Goal: Task Accomplishment & Management: Manage account settings

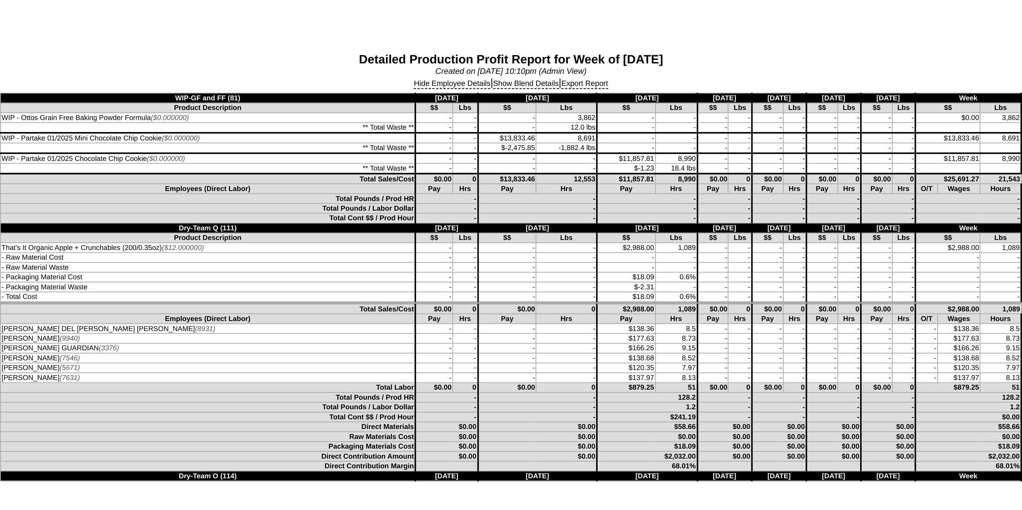
scroll to position [1868, 0]
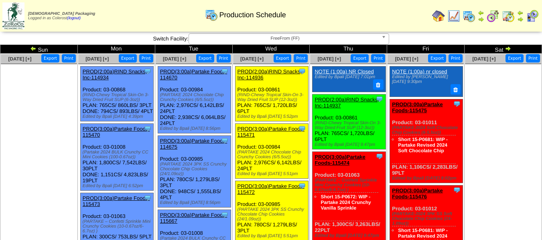
click at [300, 35] on span "FreeFrom (FF)" at bounding box center [285, 39] width 186 height 10
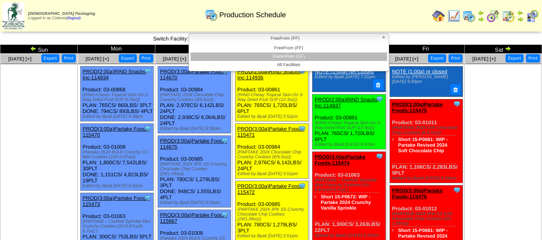
click at [292, 57] on li "GlutenFree (GF)" at bounding box center [289, 57] width 197 height 8
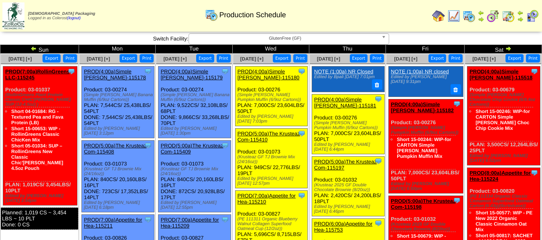
click at [382, 15] on div "Production Schedule" at bounding box center [245, 12] width 311 height 22
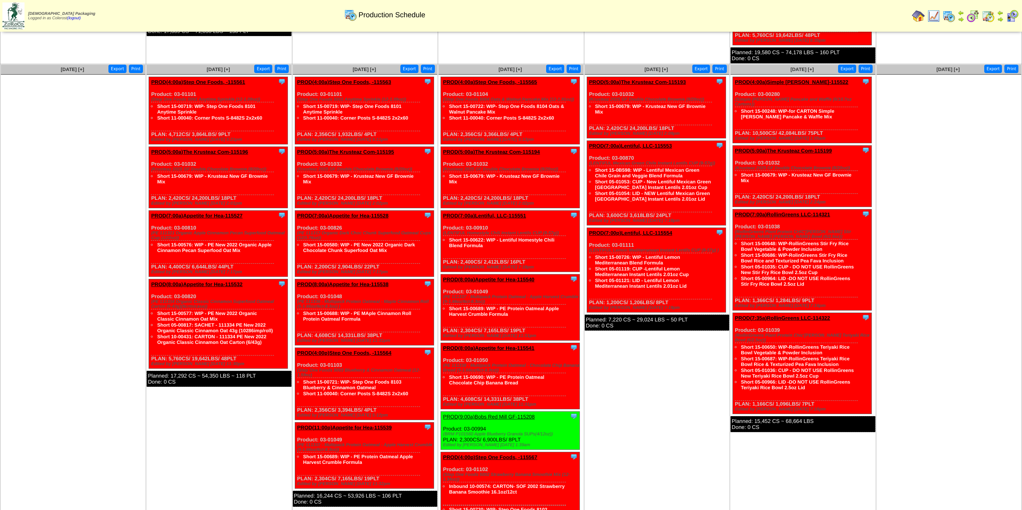
scroll to position [321, 0]
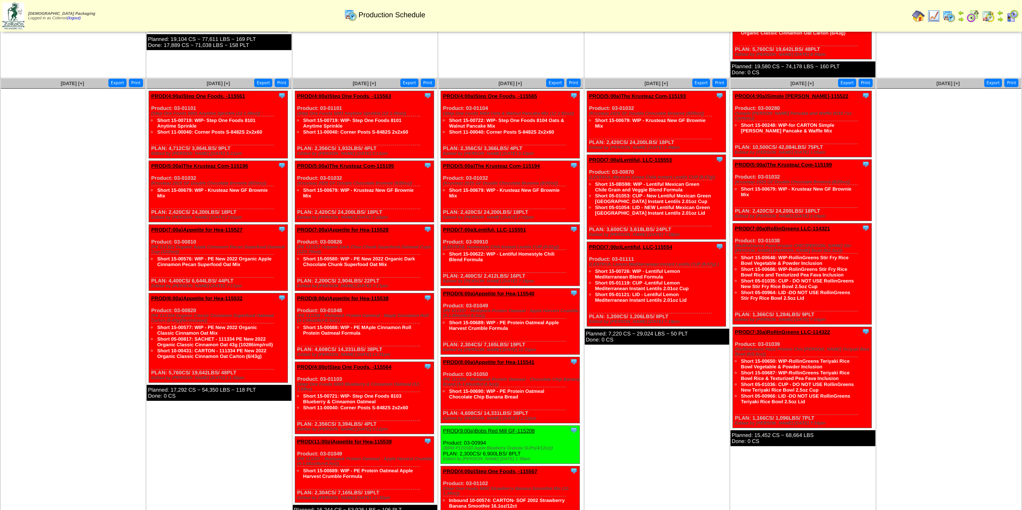
drag, startPoint x: 753, startPoint y: 143, endPoint x: 774, endPoint y: 143, distance: 20.9
click at [542, 143] on div "Clone Item PROD(4:00a)Simple Mills-115522 Simple Mills ScheduleID: 115522 42084…" at bounding box center [802, 124] width 139 height 66
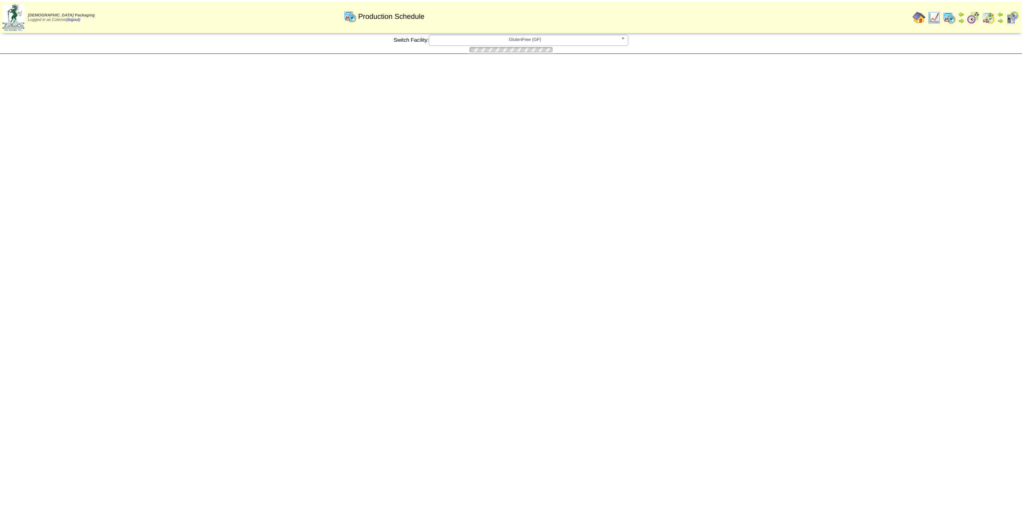
scroll to position [321, 0]
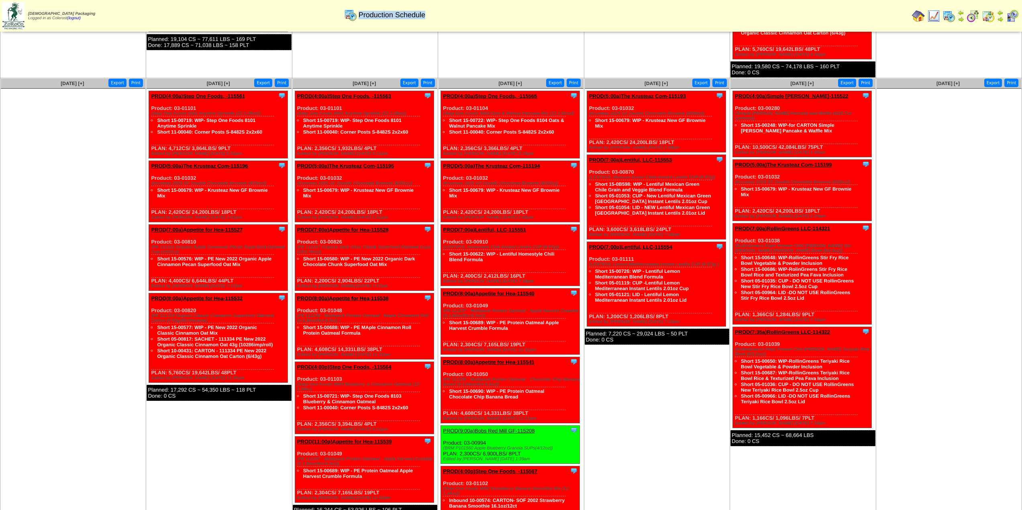
drag, startPoint x: 358, startPoint y: 15, endPoint x: 427, endPoint y: 12, distance: 68.3
click at [427, 12] on div "Production Schedule" at bounding box center [384, 12] width 588 height 22
click at [430, 16] on div "Production Schedule" at bounding box center [384, 12] width 588 height 22
drag, startPoint x: 430, startPoint y: 14, endPoint x: 366, endPoint y: 13, distance: 64.2
click at [365, 13] on div "Production Schedule" at bounding box center [384, 12] width 588 height 22
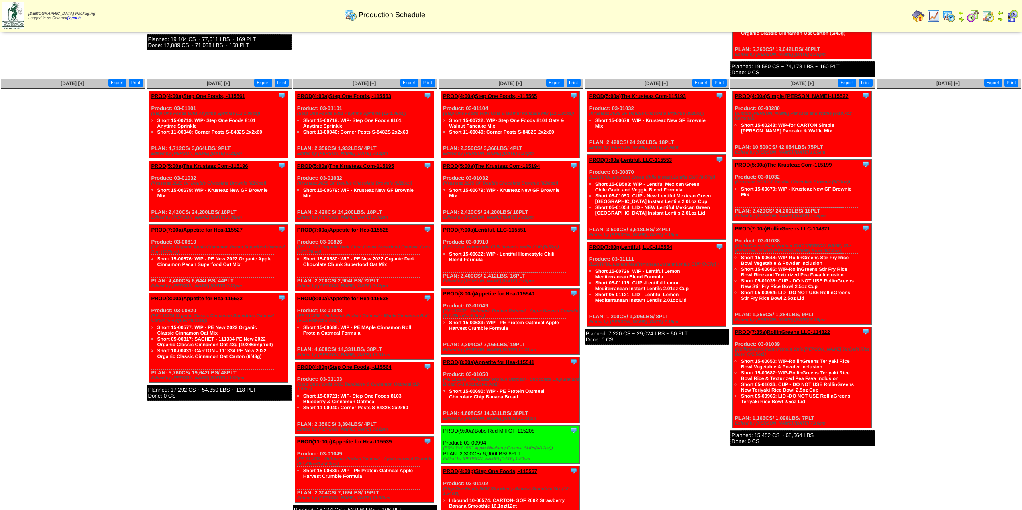
click at [398, 23] on td "Print All" at bounding box center [587, 16] width 644 height 30
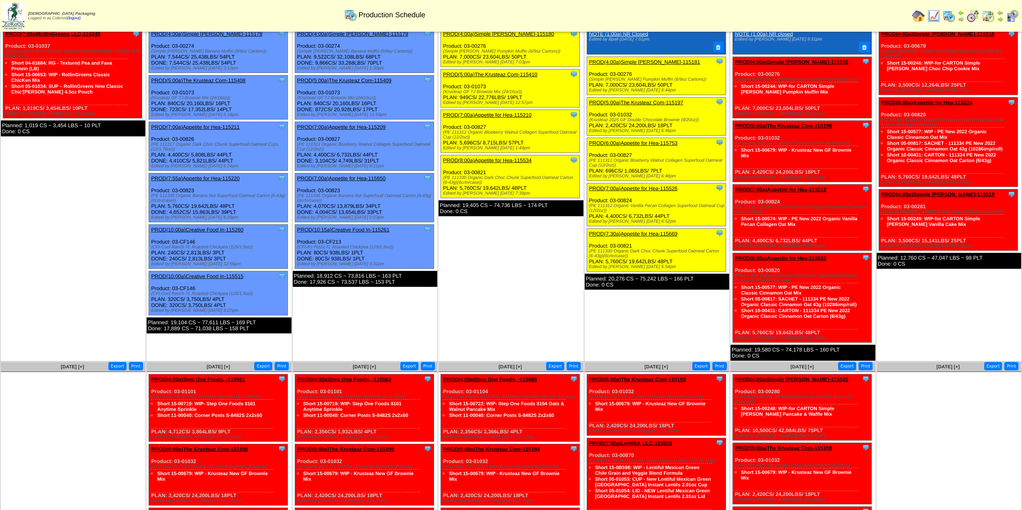
scroll to position [0, 0]
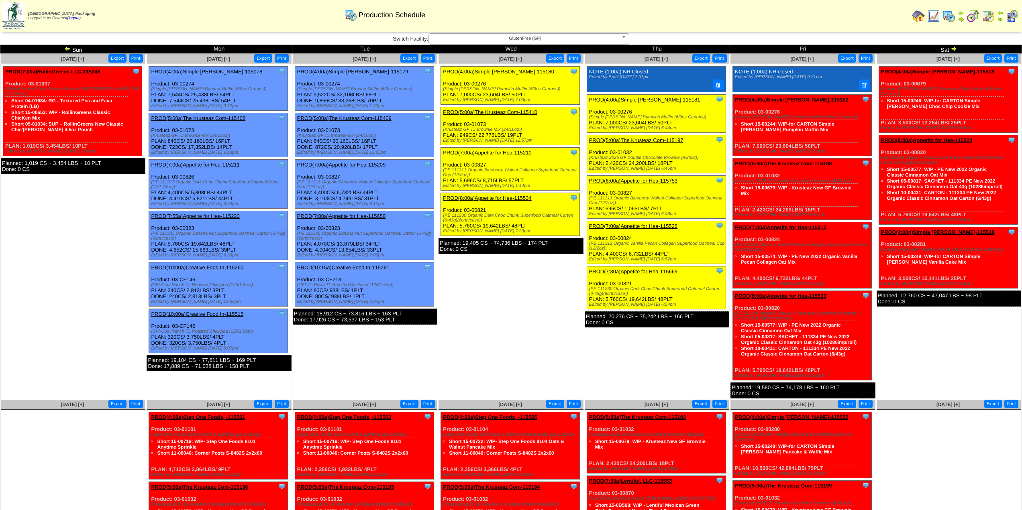
click at [952, 48] on img at bounding box center [953, 48] width 6 height 6
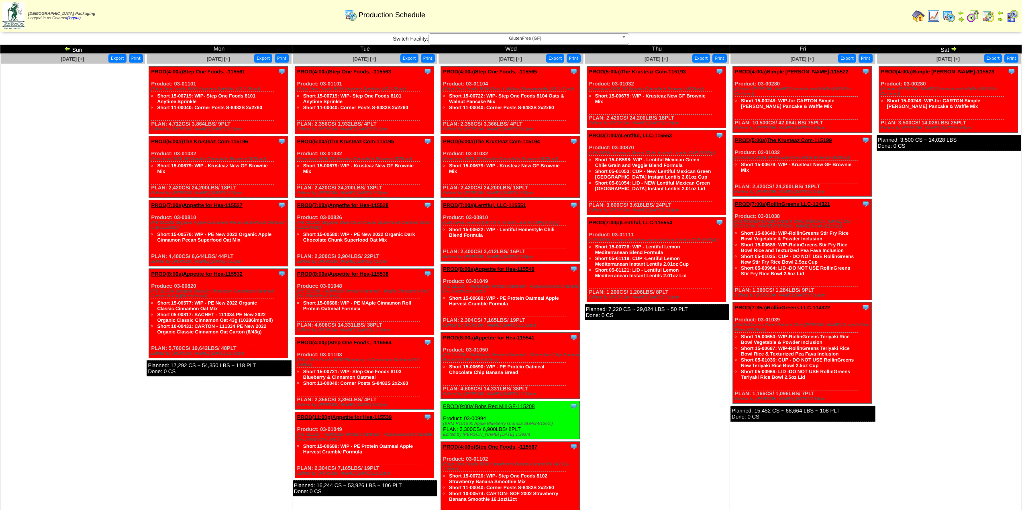
click at [67, 47] on img at bounding box center [67, 48] width 6 height 6
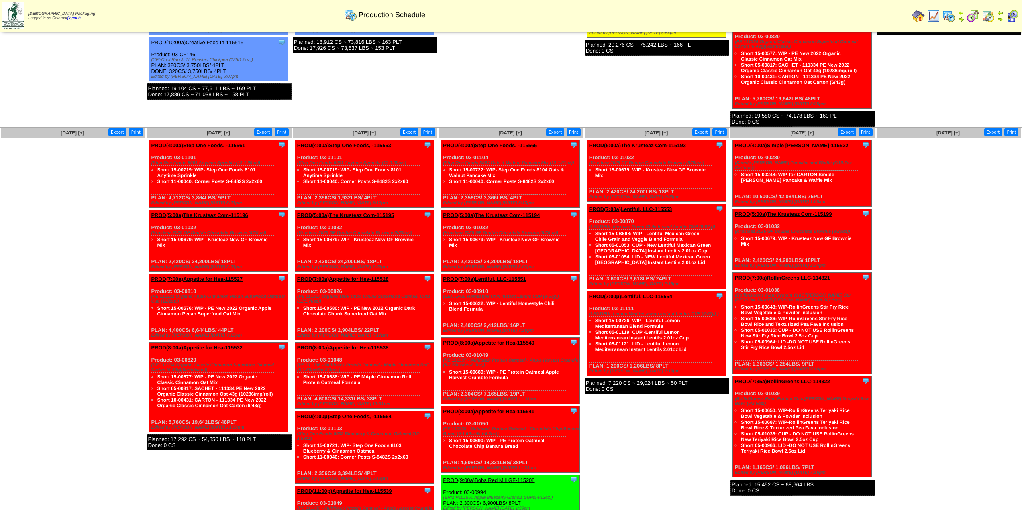
scroll to position [106, 0]
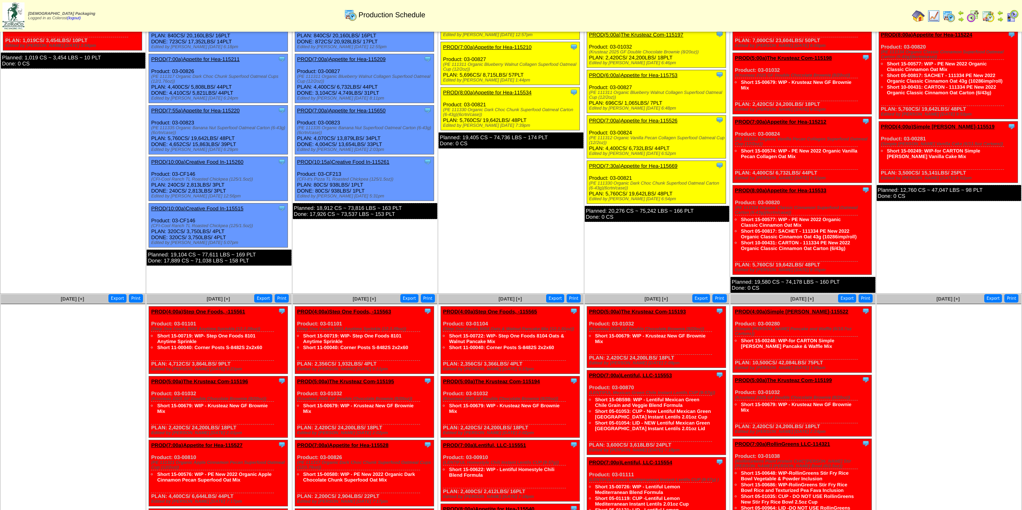
drag, startPoint x: 956, startPoint y: 334, endPoint x: 950, endPoint y: 326, distance: 10.8
click at [948, 324] on ul at bounding box center [948, 364] width 144 height 120
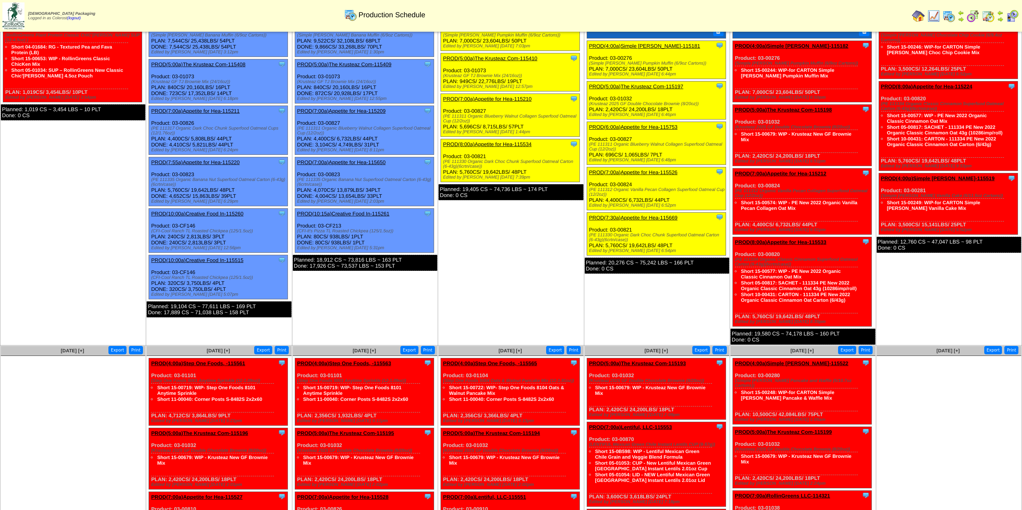
scroll to position [0, 0]
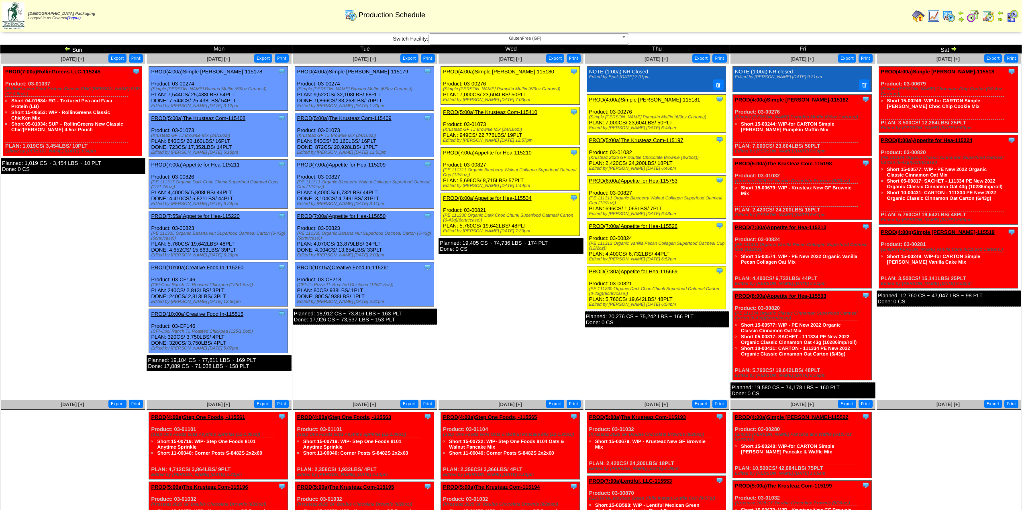
click at [952, 49] on img at bounding box center [953, 48] width 6 height 6
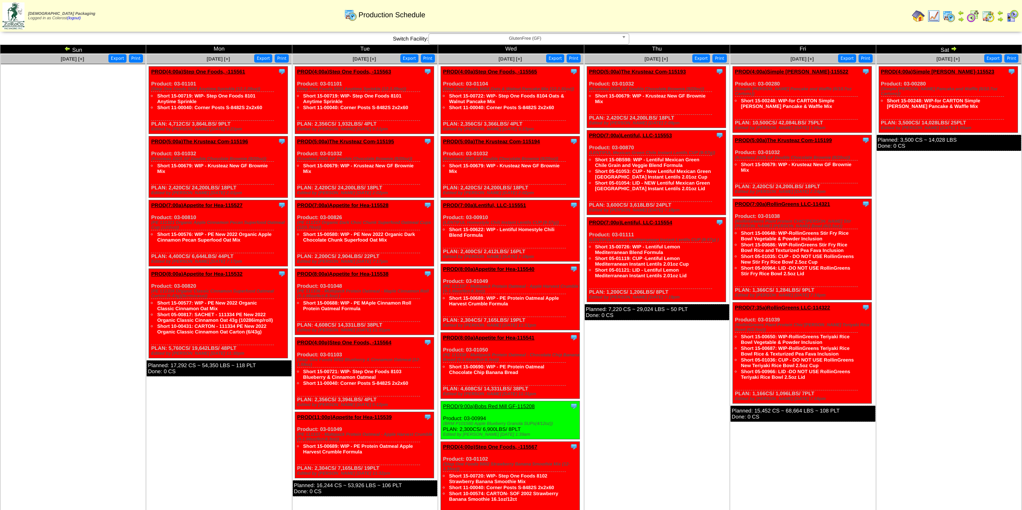
click at [933, 14] on img at bounding box center [933, 16] width 13 height 13
click at [919, 16] on img at bounding box center [918, 16] width 13 height 13
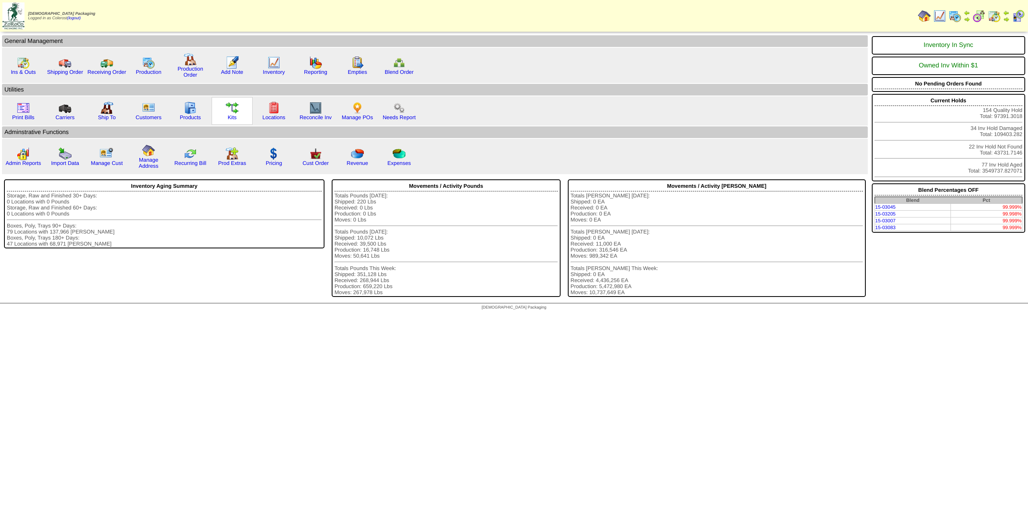
click at [232, 114] on img at bounding box center [232, 108] width 13 height 13
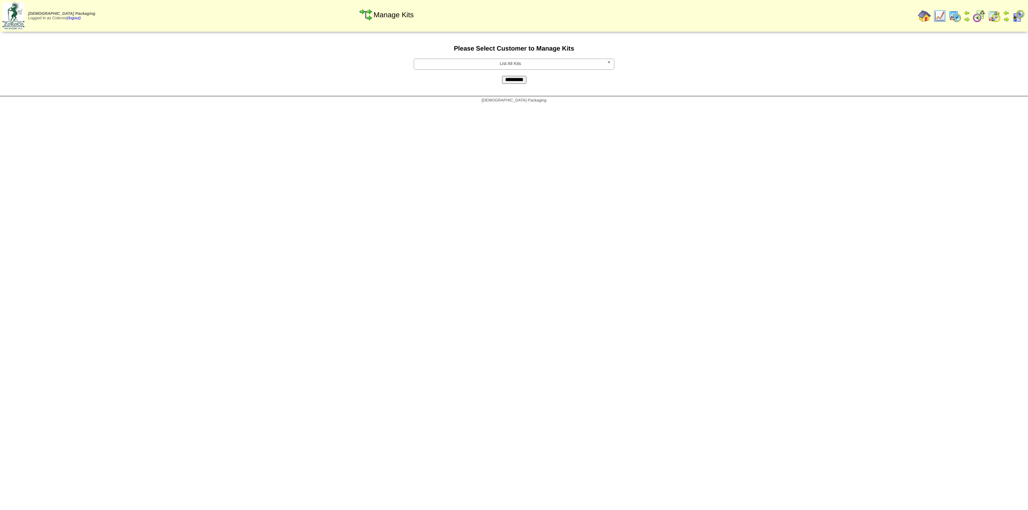
click at [511, 82] on input "*********" at bounding box center [514, 80] width 24 height 8
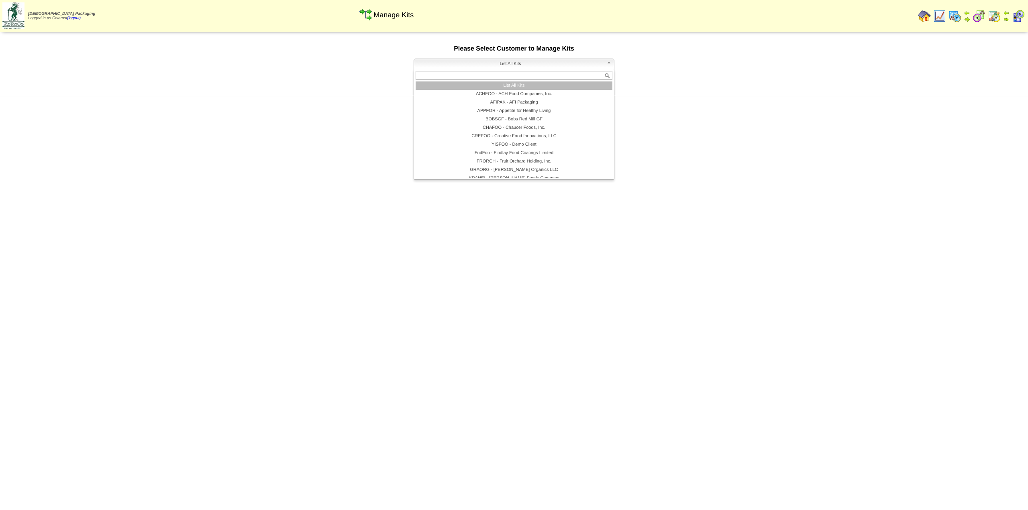
click at [514, 66] on span "List All Kits" at bounding box center [510, 64] width 186 height 10
click at [328, 78] on form "**********" at bounding box center [514, 64] width 1028 height 39
click at [517, 65] on span "List All Kits" at bounding box center [510, 64] width 186 height 10
click at [498, 108] on li "APPFOR - Appetite for Healthy Living" at bounding box center [513, 111] width 197 height 8
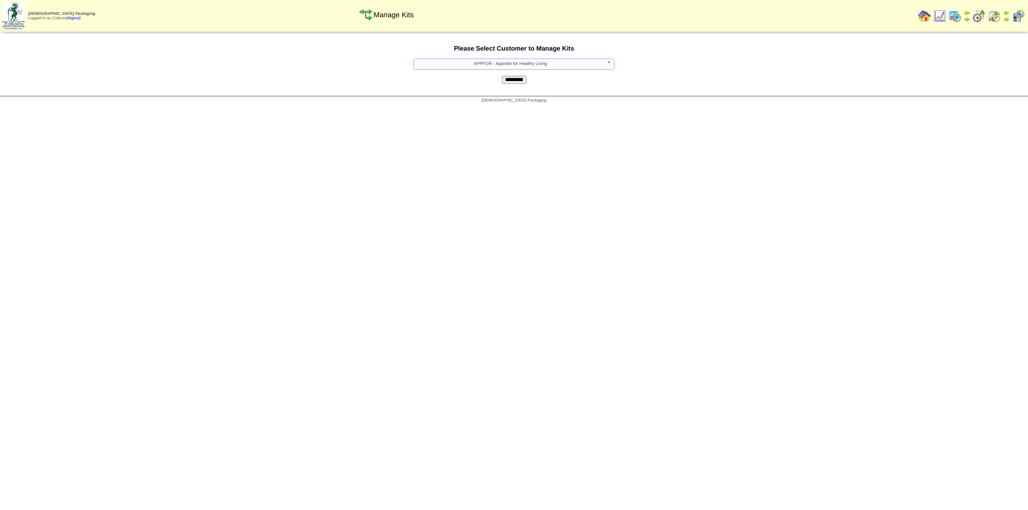
click at [508, 81] on input "*********" at bounding box center [514, 80] width 24 height 8
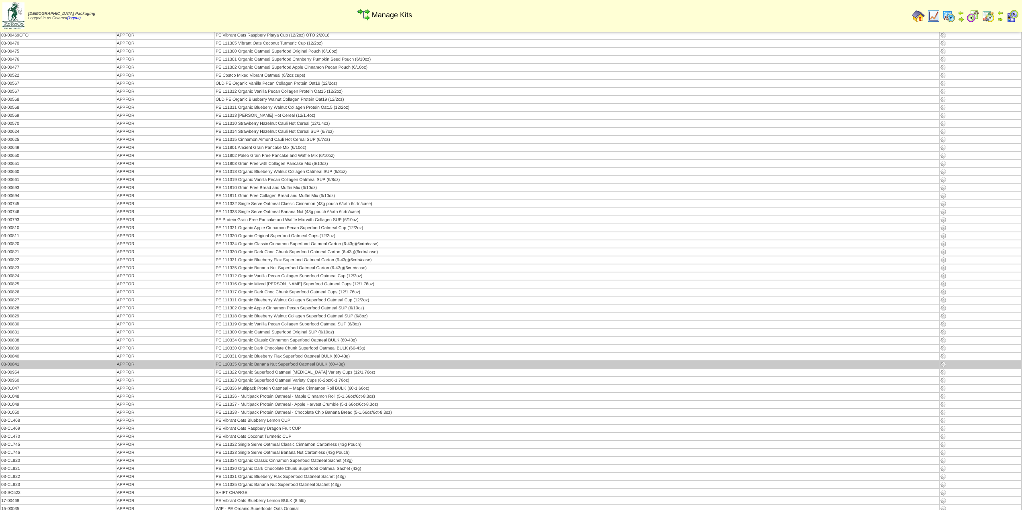
scroll to position [120, 0]
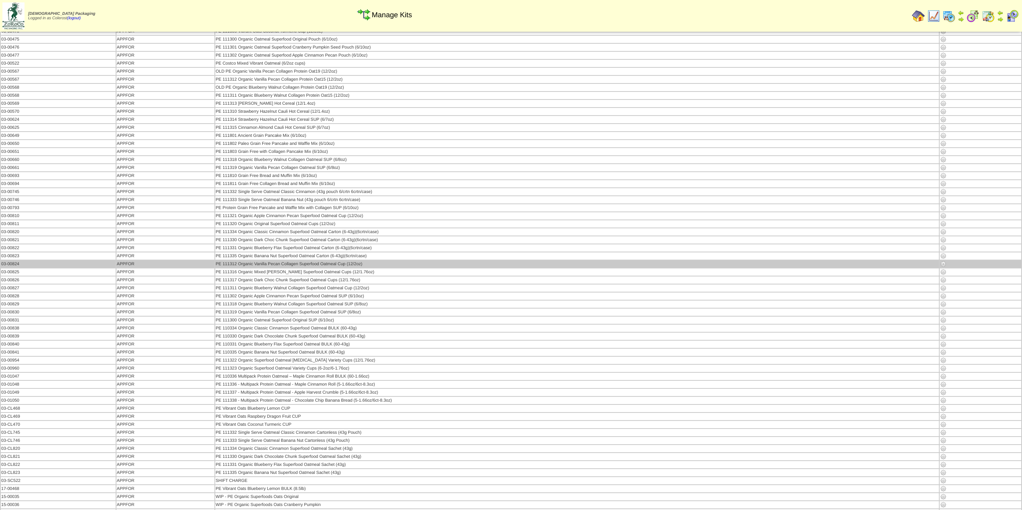
click at [942, 264] on img at bounding box center [943, 264] width 6 height 6
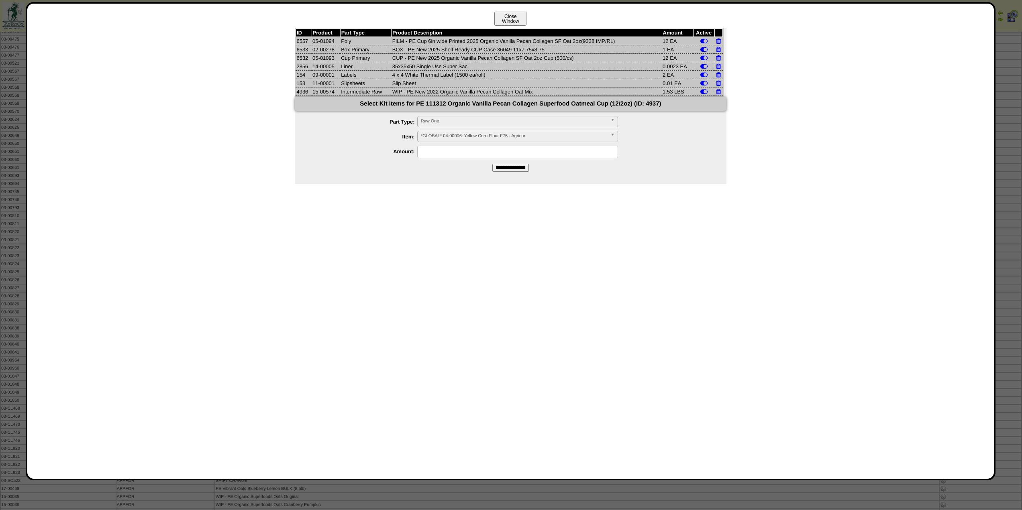
click at [513, 15] on button "Close Window" at bounding box center [510, 19] width 32 height 14
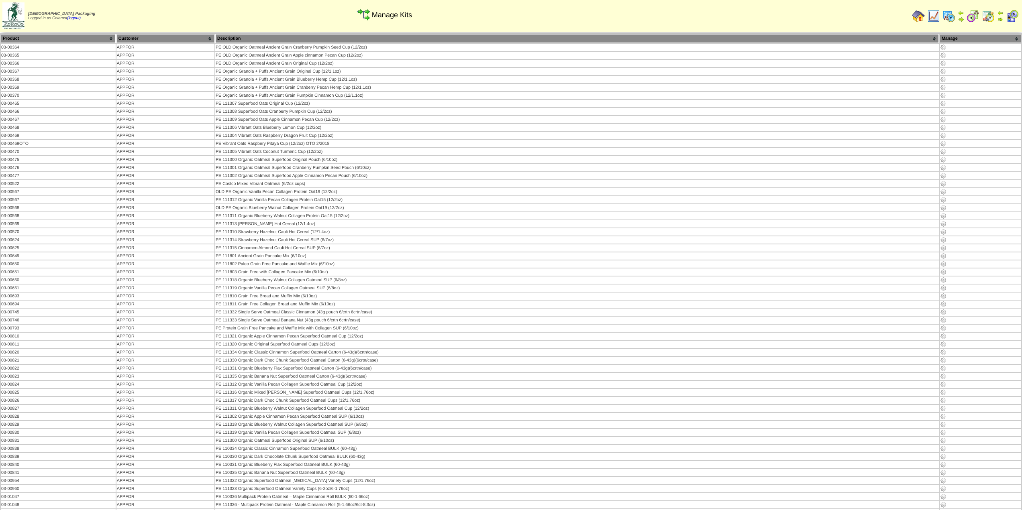
click at [80, 36] on th "Product" at bounding box center [58, 38] width 115 height 9
drag, startPoint x: 224, startPoint y: 190, endPoint x: 209, endPoint y: 188, distance: 14.6
click at [209, 188] on table "Product Customer Description [GEOGRAPHIC_DATA] APPFOR" at bounding box center [511, 471] width 1022 height 877
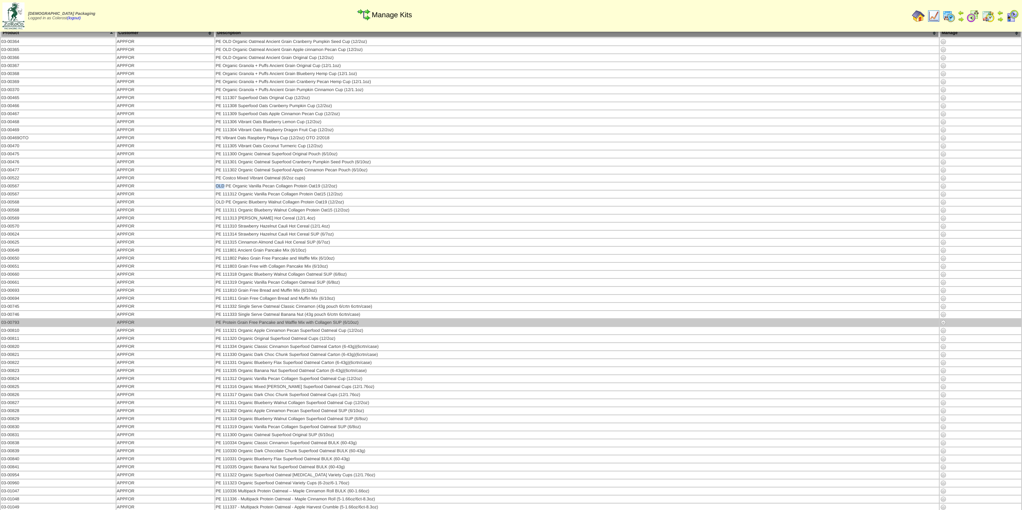
scroll to position [40, 0]
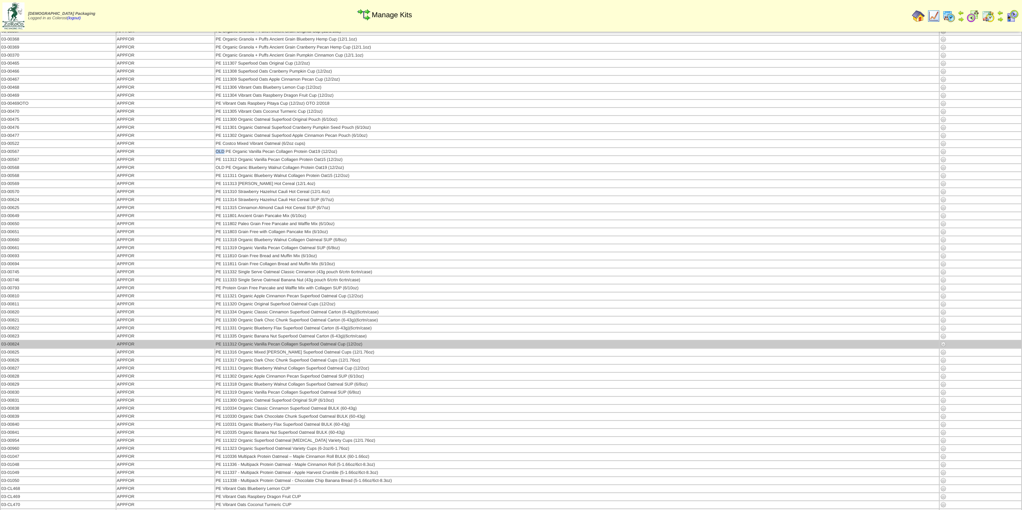
click at [942, 344] on img at bounding box center [943, 344] width 6 height 6
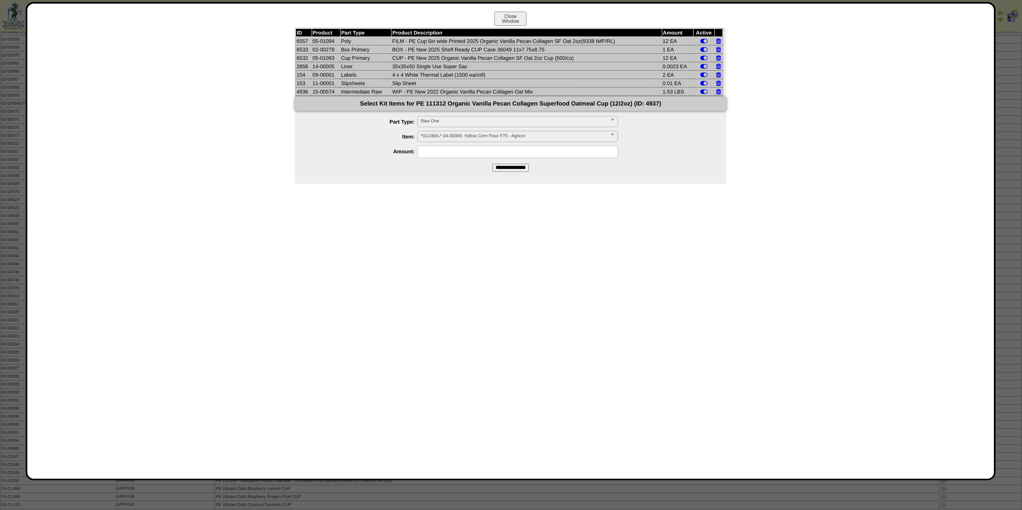
drag, startPoint x: 660, startPoint y: 91, endPoint x: 684, endPoint y: 93, distance: 23.3
click at [684, 93] on tr "4936 15-00574 Intermediate Raw WIP - PE New 2022 Organic Vanilla Pecan Collagen…" at bounding box center [508, 91] width 427 height 8
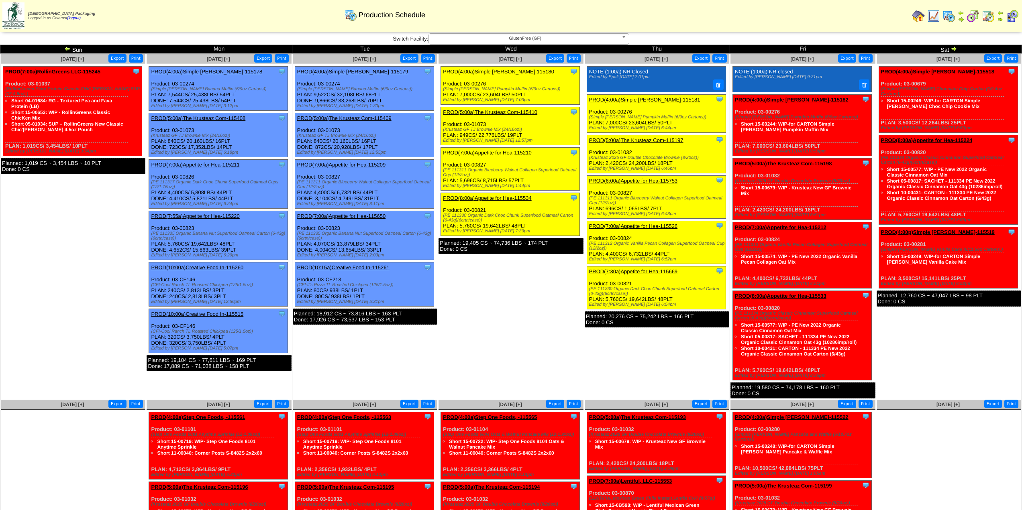
click at [953, 47] on img at bounding box center [953, 48] width 6 height 6
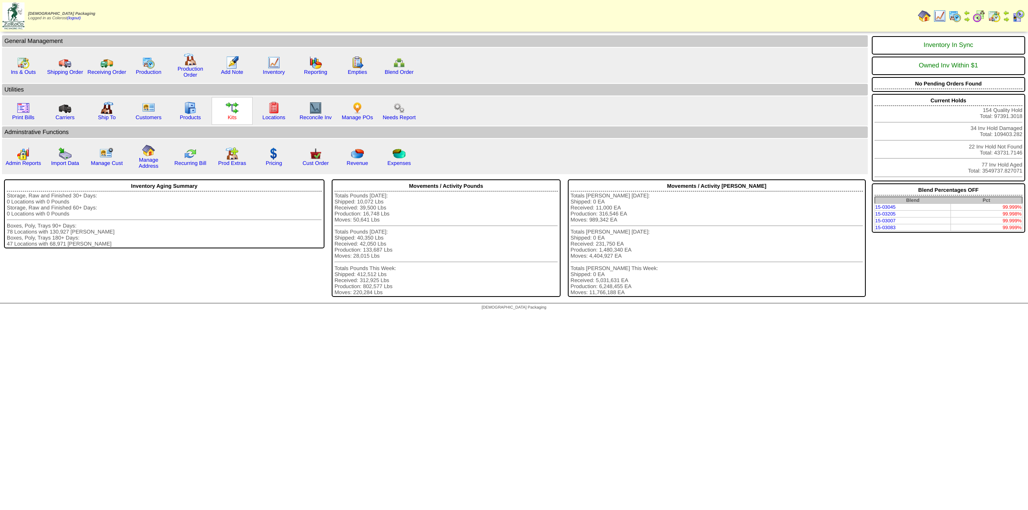
click at [232, 117] on link "Kits" at bounding box center [232, 117] width 9 height 6
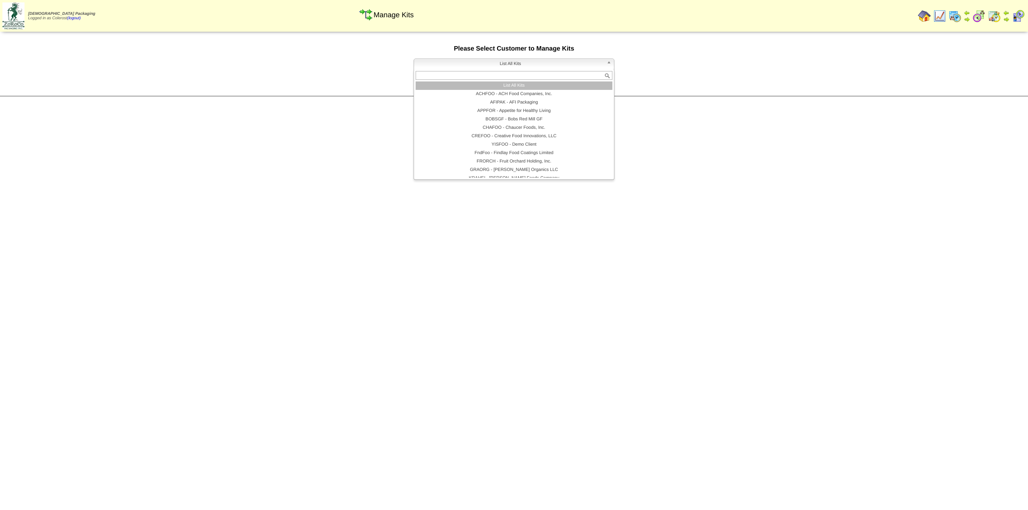
click at [521, 66] on span "List All Kits" at bounding box center [510, 64] width 186 height 10
click at [494, 108] on li "APPFOR - Appetite for Healthy Living" at bounding box center [513, 111] width 197 height 8
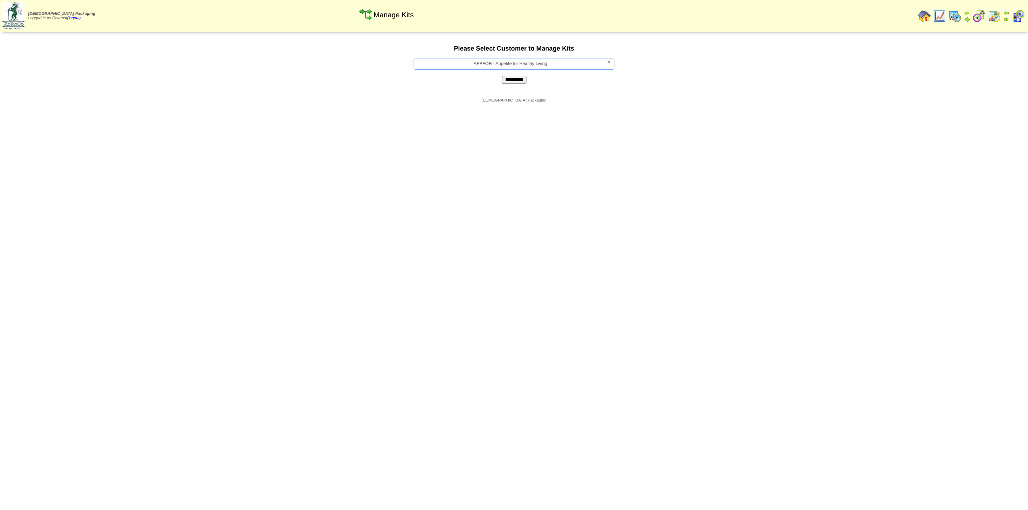
click at [515, 81] on input "*********" at bounding box center [514, 80] width 24 height 8
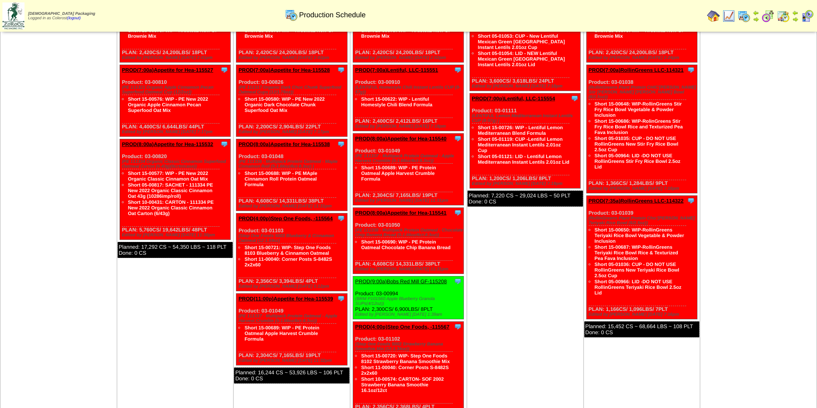
scroll to position [161, 0]
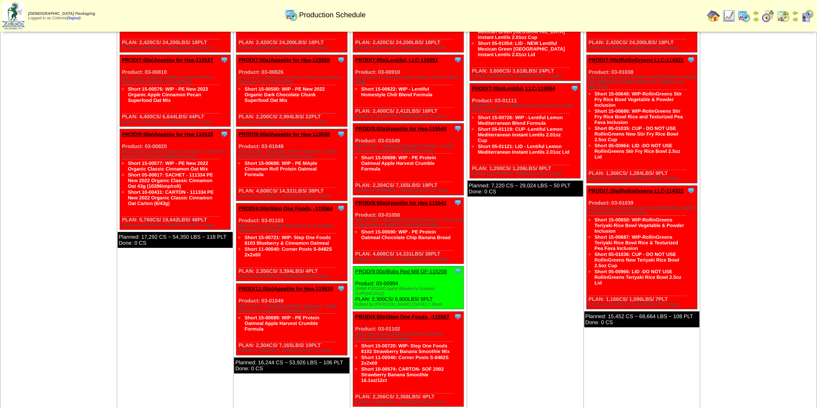
drag, startPoint x: 402, startPoint y: 140, endPoint x: 353, endPoint y: 128, distance: 50.4
click at [353, 128] on div "Clone Item PROD(8:00a)Appetite for Hea-115540 Appetite for Healthy Living Sched…" at bounding box center [408, 160] width 111 height 72
click at [490, 268] on td "[DATE] [+] Print Export Clone Item PROD(5:00a)The Krusteaz Com-115193 The Krust…" at bounding box center [525, 196] width 117 height 607
drag, startPoint x: 404, startPoint y: 215, endPoint x: 398, endPoint y: 232, distance: 17.9
click at [354, 214] on div "Clone Item PROD(8:00a)Appetite for Hea-115541 Appetite for Healthy Living Sched…" at bounding box center [408, 231] width 111 height 66
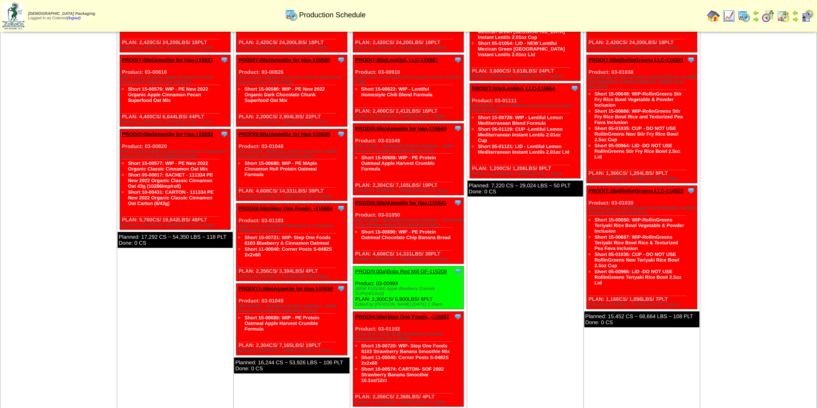
click at [484, 279] on td "[DATE] [+] Print Export Clone Item PROD(5:00a)The Krusteaz Com-115193 The Krust…" at bounding box center [525, 196] width 117 height 607
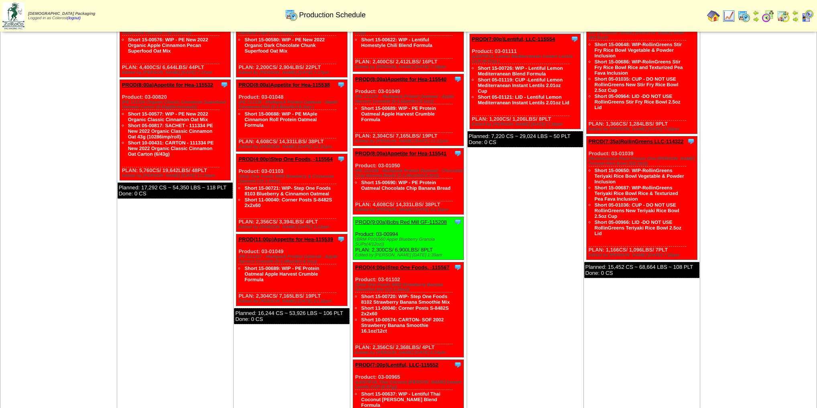
scroll to position [193, 0]
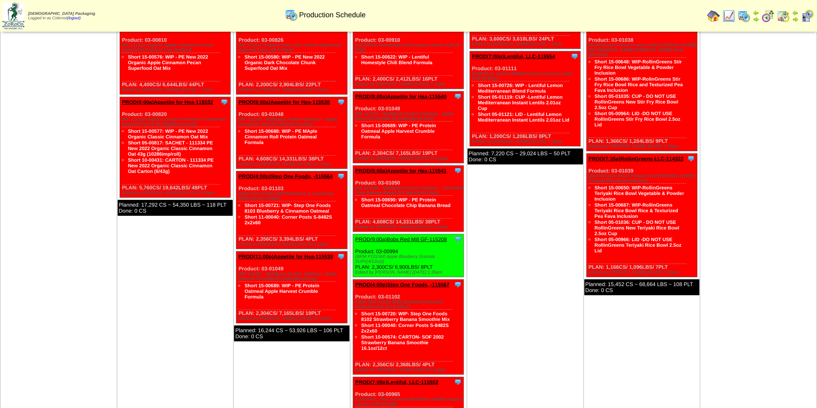
click at [399, 169] on link "PROD(8:00a)Appetite for Hea-115541" at bounding box center [401, 171] width 92 height 6
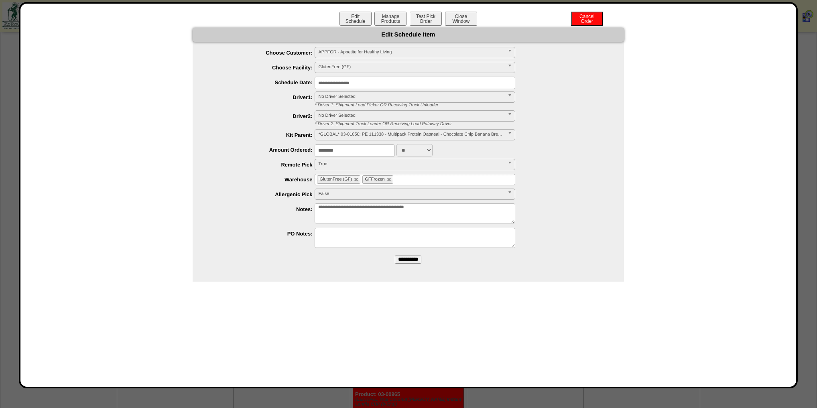
click at [352, 85] on input "**********" at bounding box center [415, 83] width 201 height 12
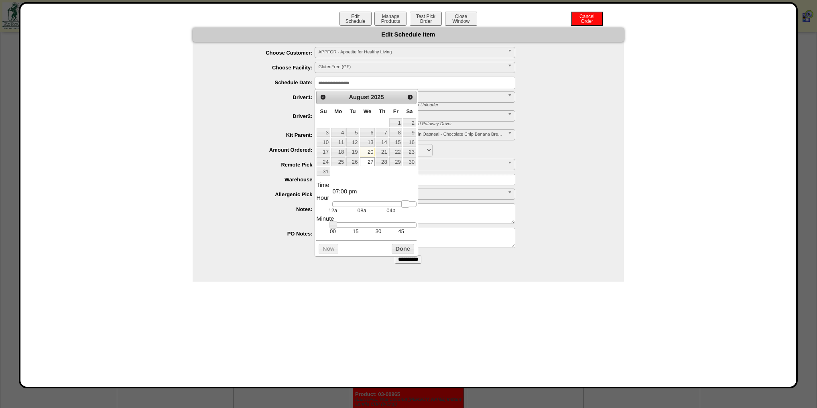
type input "**********"
drag, startPoint x: 364, startPoint y: 206, endPoint x: 408, endPoint y: 206, distance: 44.2
click at [408, 206] on link at bounding box center [406, 204] width 8 height 8
click at [403, 249] on button "Done" at bounding box center [403, 249] width 22 height 10
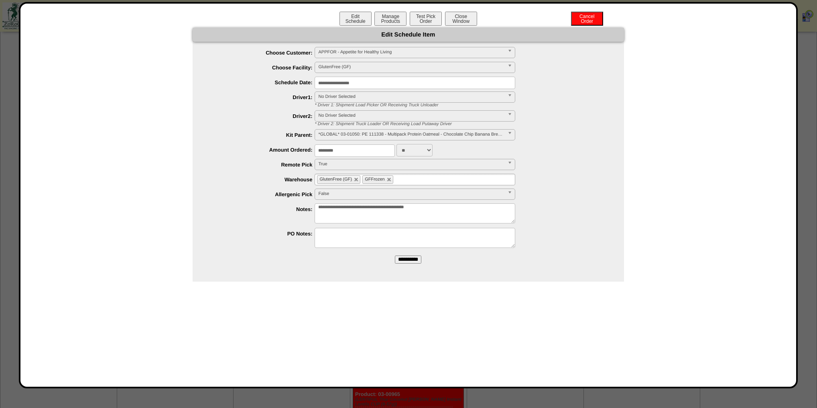
click at [407, 260] on input "**********" at bounding box center [408, 260] width 26 height 8
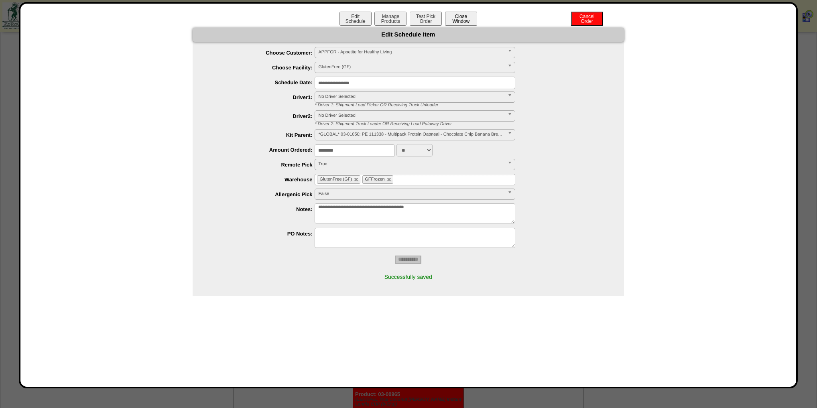
click at [458, 21] on button "Close Window" at bounding box center [461, 19] width 32 height 14
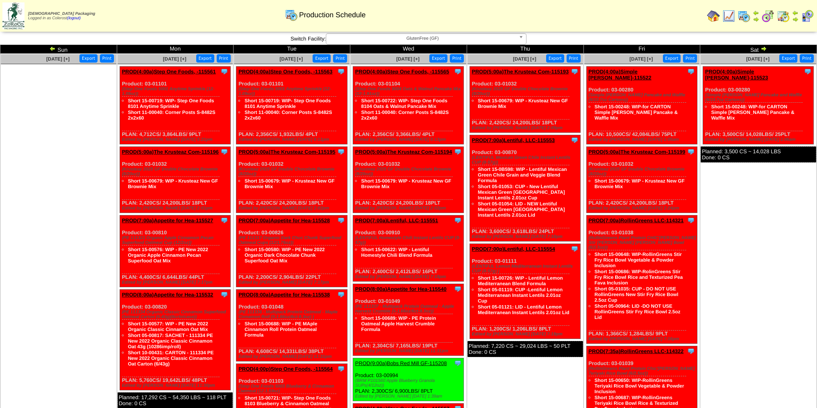
click at [768, 13] on img at bounding box center [768, 16] width 13 height 13
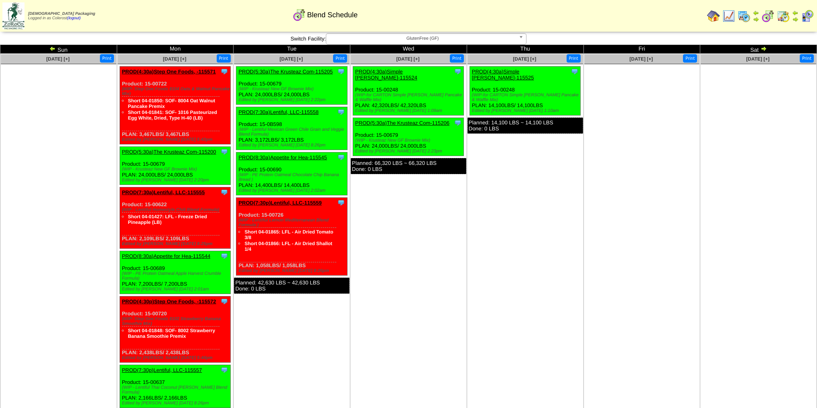
click at [478, 201] on td "Aug 28 [+] Print Clone Item PROD(4:30a)Simple Mills-115525 Simple Mills Schedul…" at bounding box center [525, 240] width 117 height 373
click at [743, 14] on img at bounding box center [744, 16] width 13 height 13
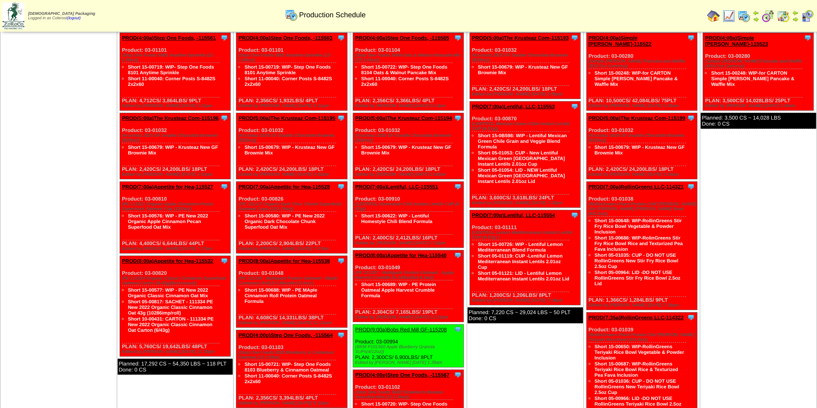
scroll to position [32, 0]
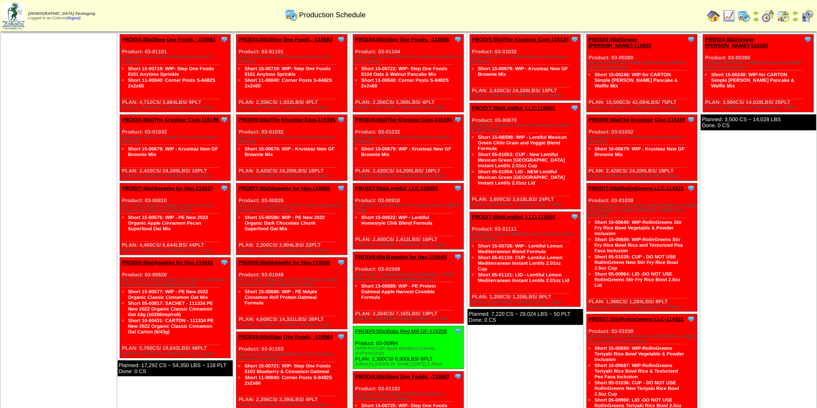
click at [769, 14] on img at bounding box center [768, 16] width 13 height 13
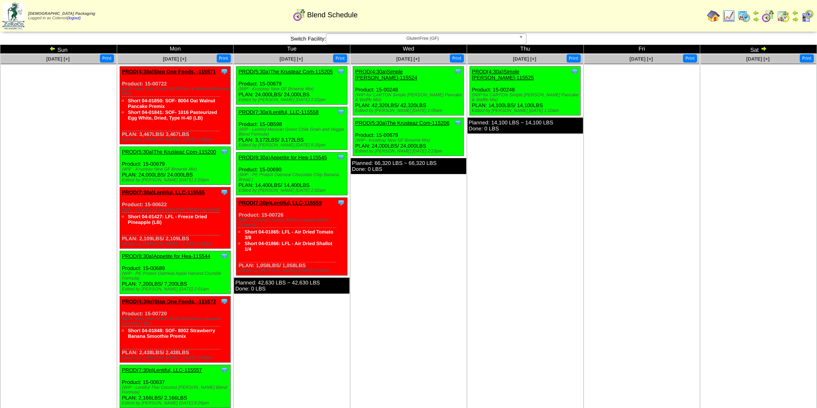
click at [747, 16] on img at bounding box center [744, 16] width 13 height 13
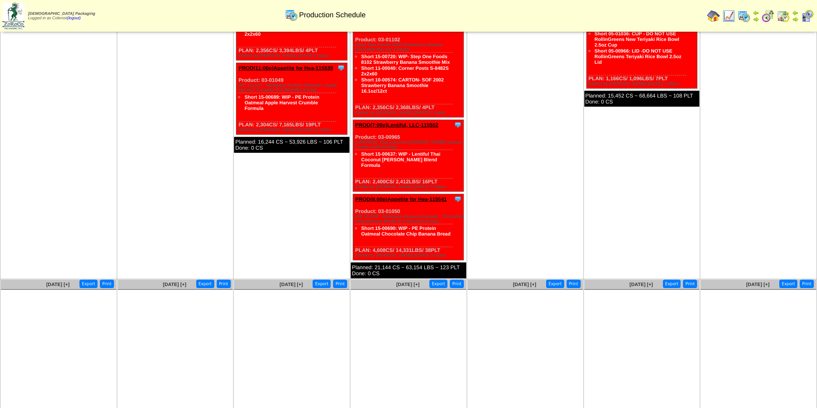
scroll to position [389, 0]
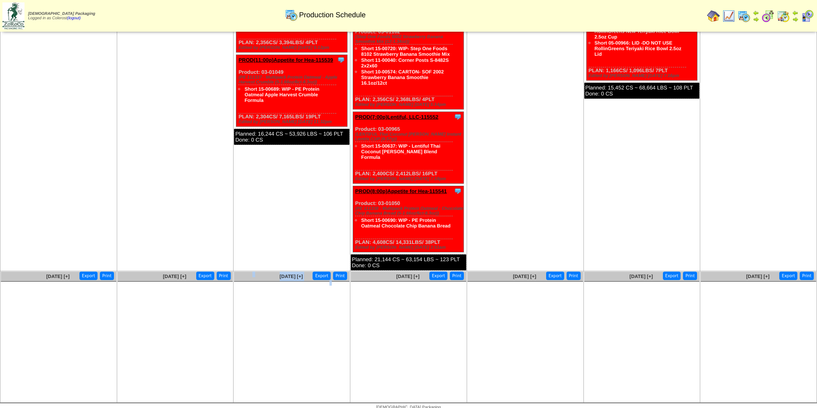
drag, startPoint x: 141, startPoint y: 293, endPoint x: 270, endPoint y: 298, distance: 128.9
click at [270, 298] on tr "[DATE] [+] Print Export [DATE] [+] Print" at bounding box center [408, 337] width 817 height 132
click at [248, 307] on ul at bounding box center [292, 342] width 116 height 120
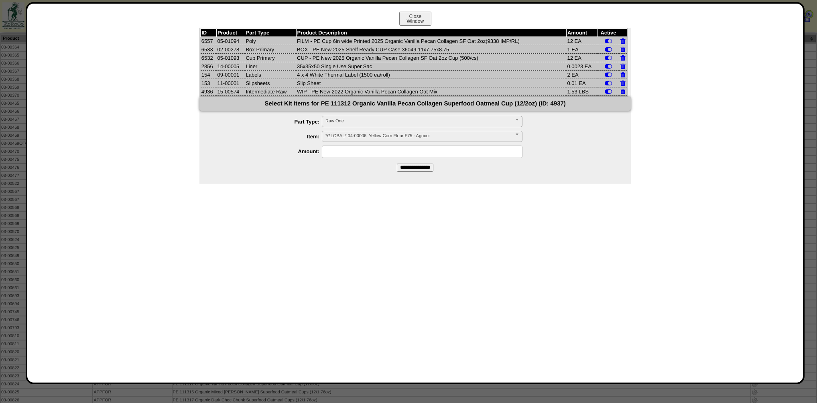
scroll to position [40, 0]
click at [428, 15] on button "Close Window" at bounding box center [415, 19] width 32 height 14
